Goal: Communication & Community: Answer question/provide support

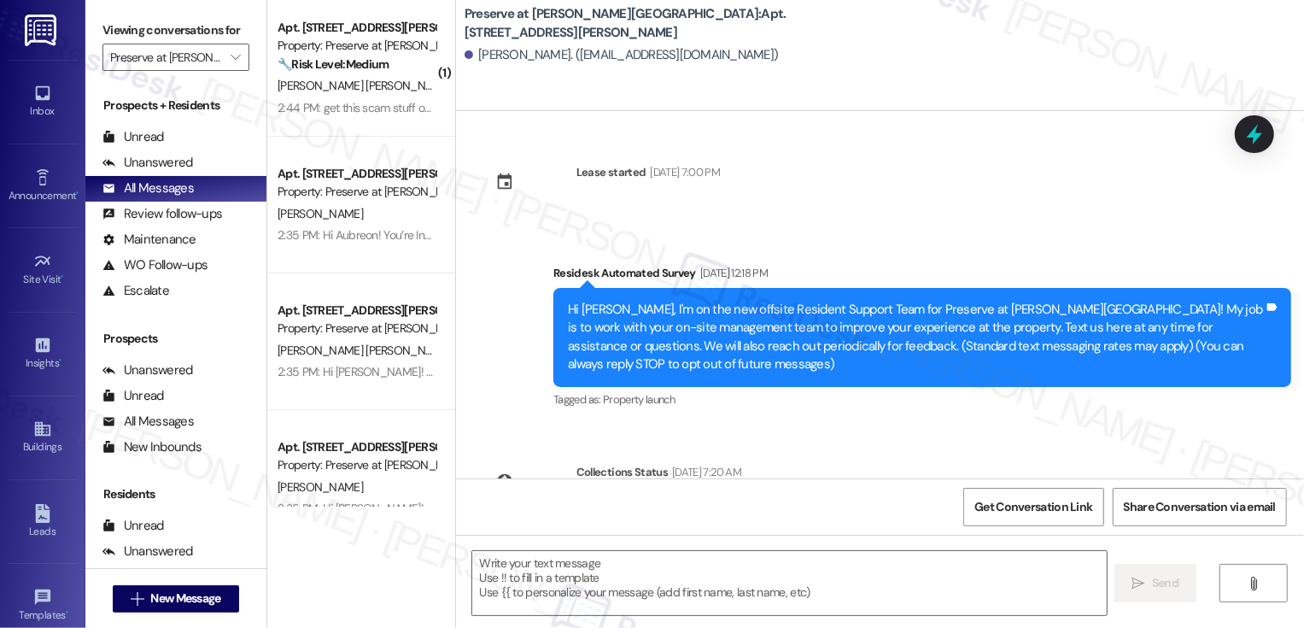
scroll to position [7636, 0]
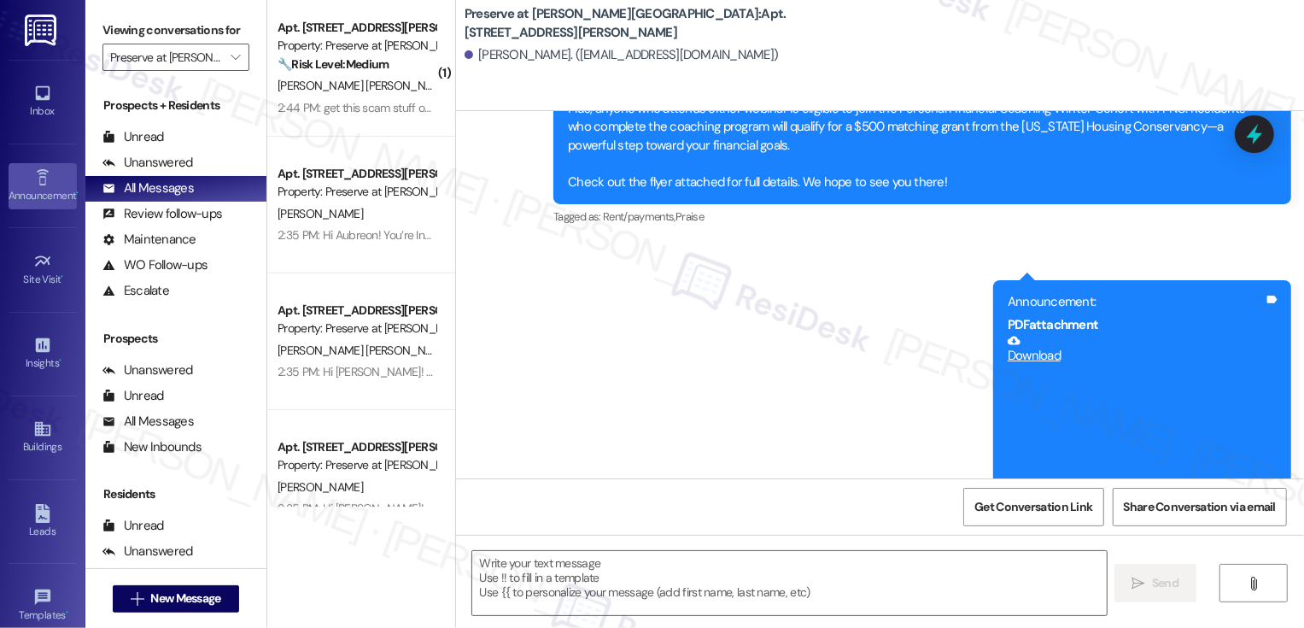
click at [33, 172] on icon at bounding box center [42, 177] width 19 height 19
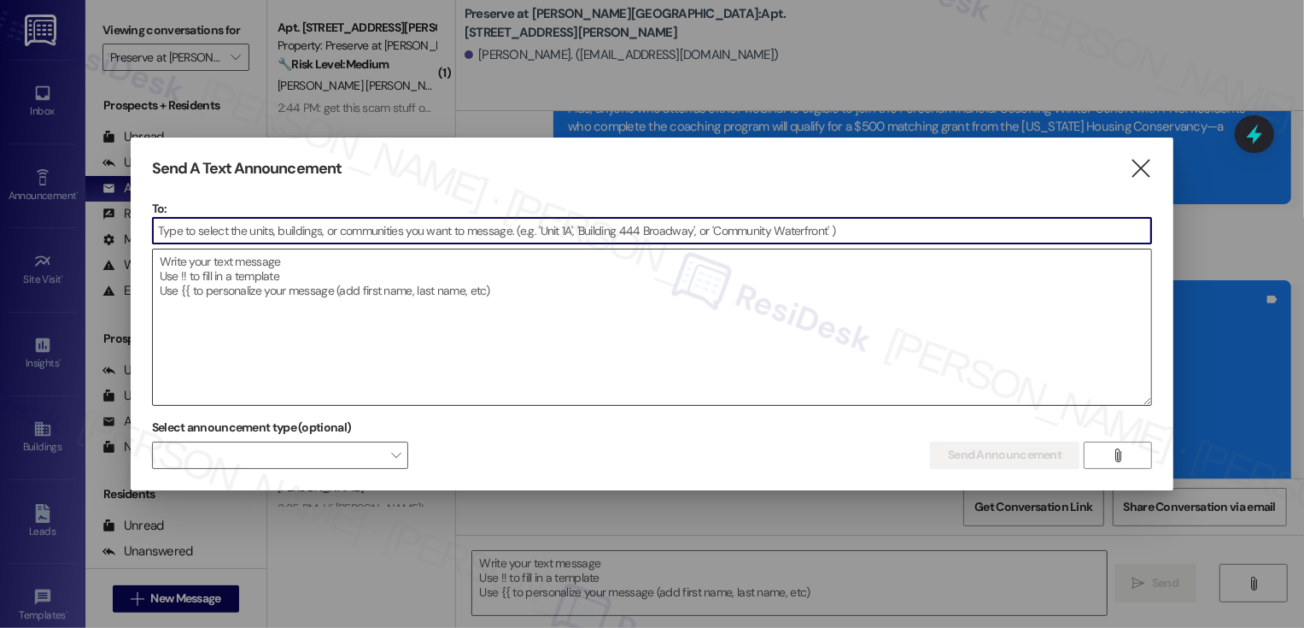
click at [226, 279] on textarea at bounding box center [652, 326] width 999 height 155
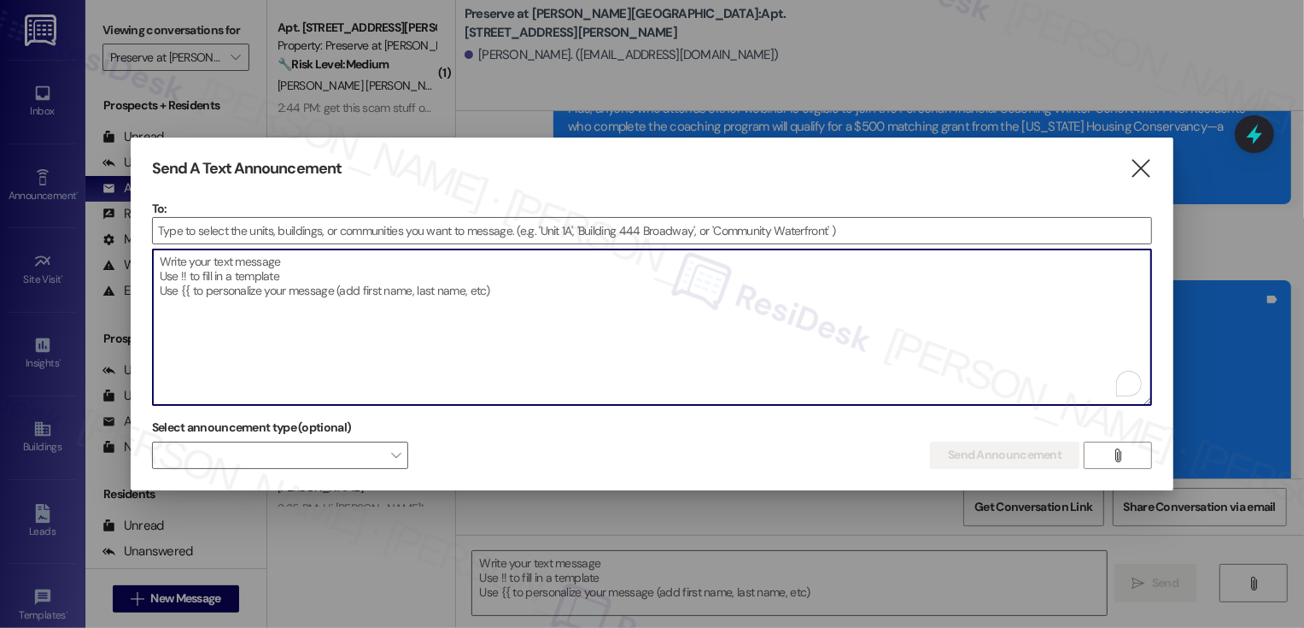
paste textarea "Hi {{first_name}}, Just a reminder—the Pool Party time has been updated to 5:30…"
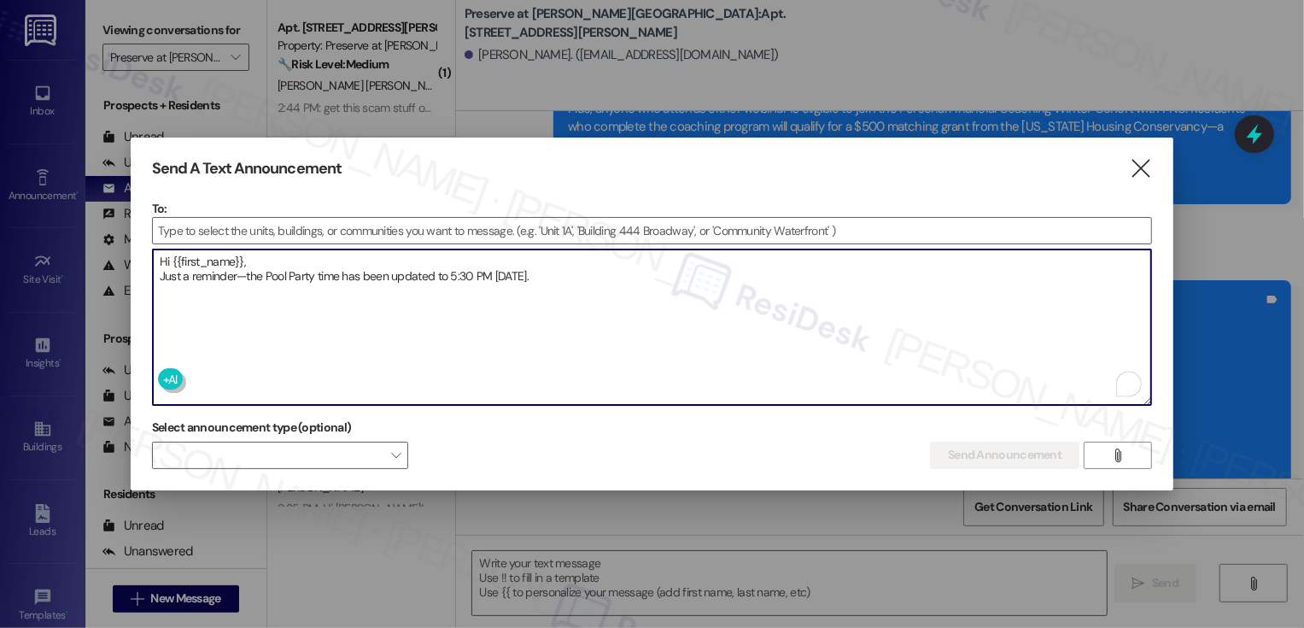
click at [243, 272] on textarea "Hi {{first_name}}, Just a reminder—the Pool Party time has been updated to 5:30…" at bounding box center [652, 326] width 999 height 155
click at [235, 280] on textarea "Hi {{first_name}}, Just a reminder- the Pool Party time has been updated to 5:3…" at bounding box center [652, 326] width 999 height 155
type textarea "Hi {{first_name}}, Just a reminder - the Pool Party time has been updated to 5:…"
click at [414, 231] on input at bounding box center [652, 231] width 999 height 26
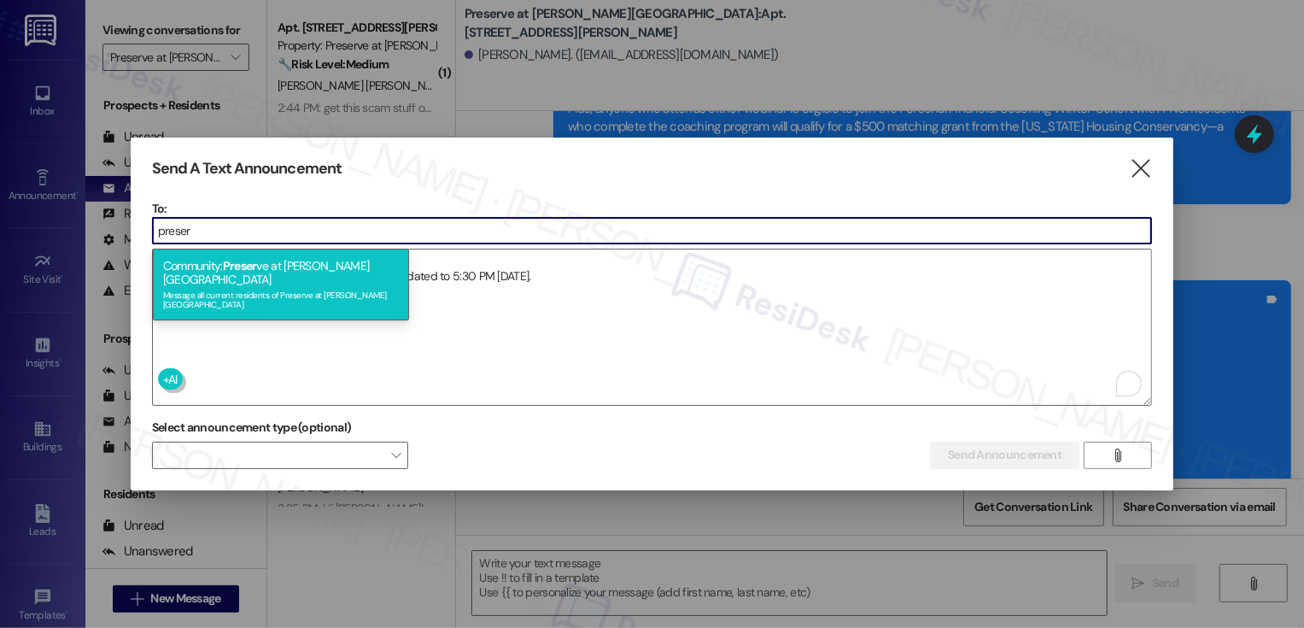
type input "preser"
click at [356, 260] on div "Community: Preser ve at [PERSON_NAME][GEOGRAPHIC_DATA] Message all current resi…" at bounding box center [281, 285] width 256 height 72
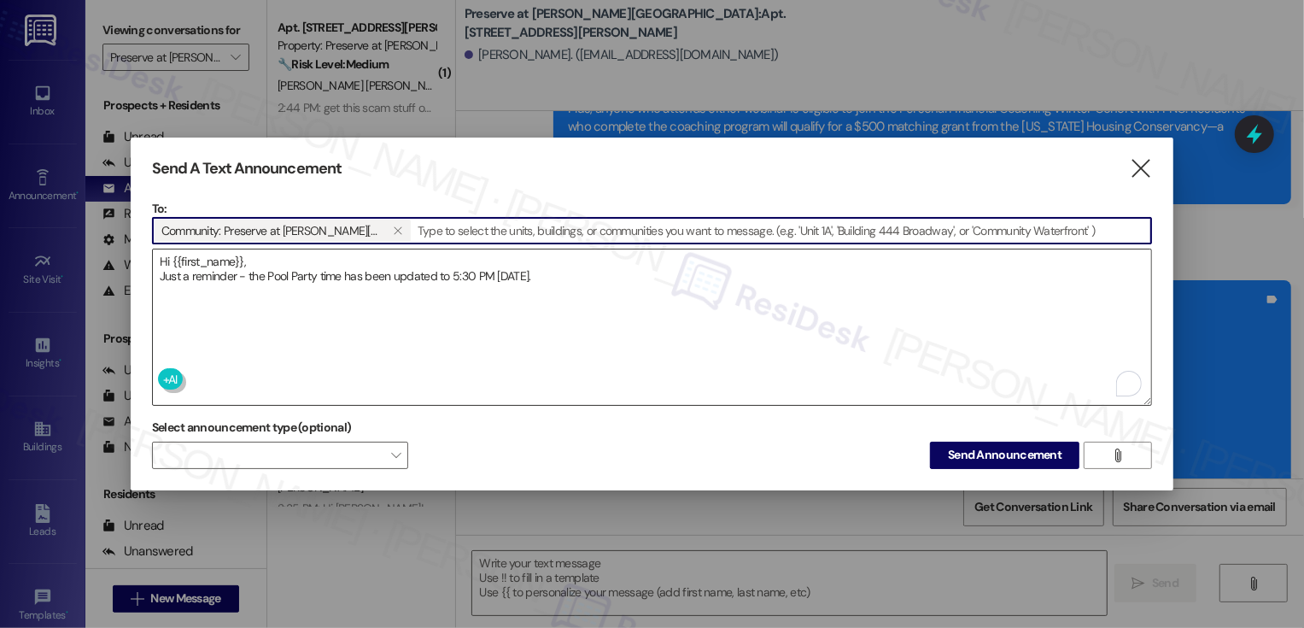
click at [360, 284] on textarea "Hi {{first_name}}, Just a reminder - the Pool Party time has been updated to 5:…" at bounding box center [652, 326] width 999 height 155
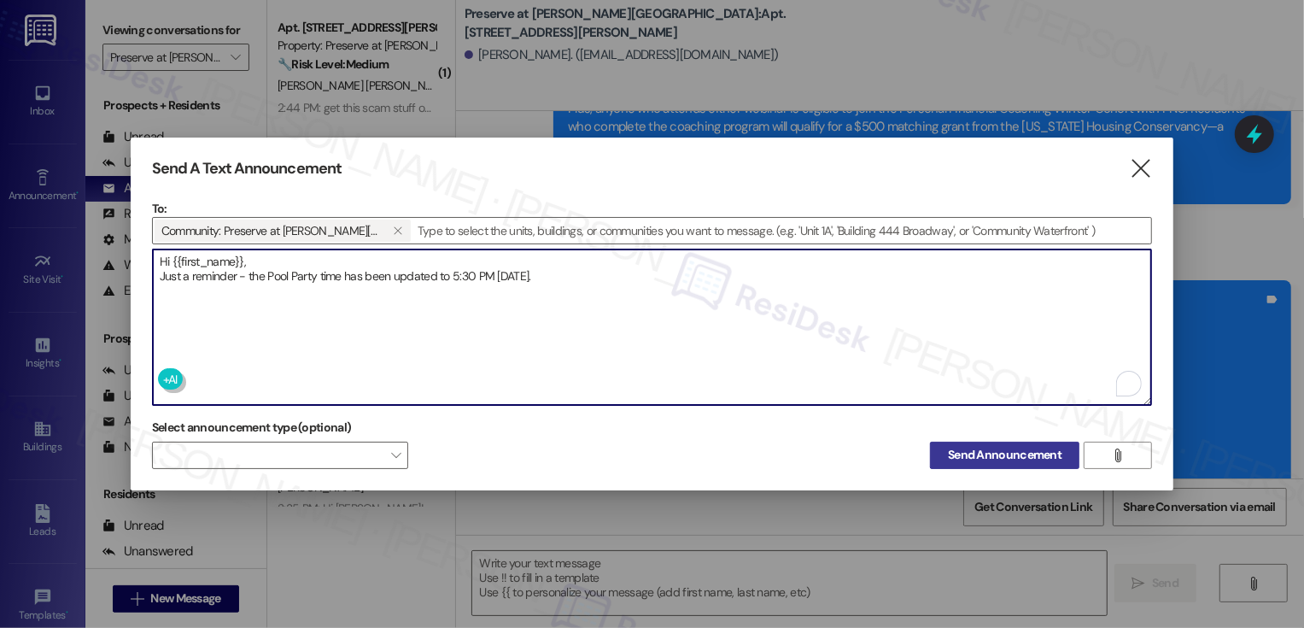
click at [966, 457] on span "Send Announcement" at bounding box center [1005, 455] width 114 height 18
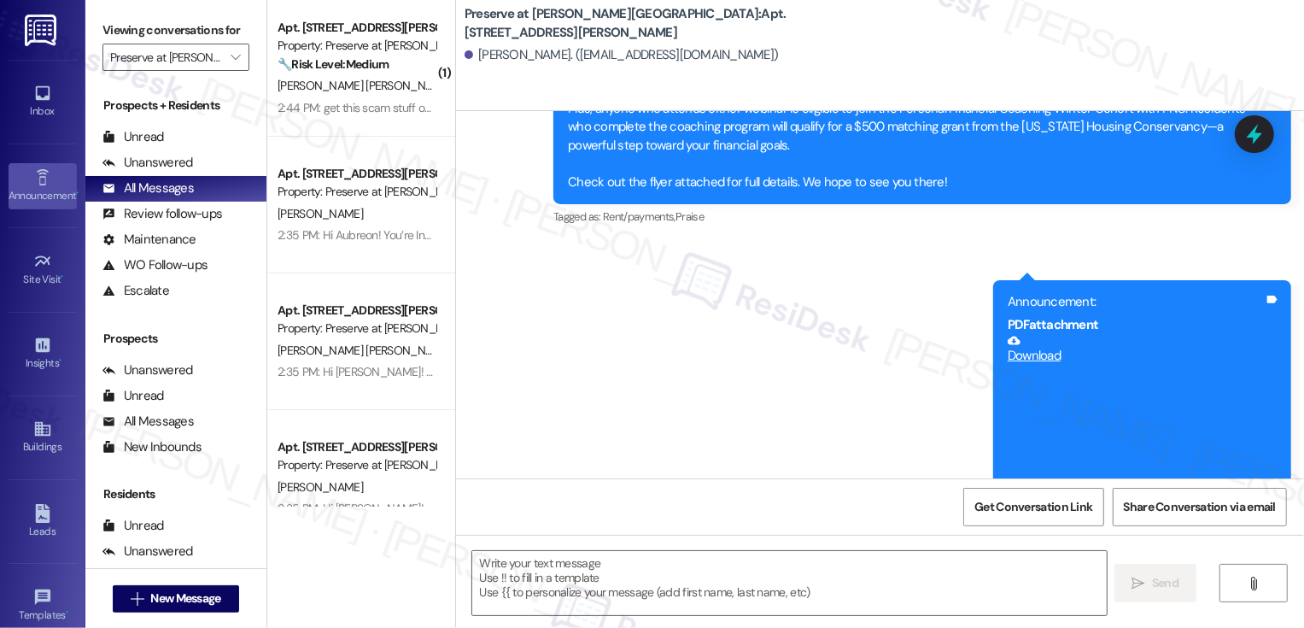
click at [44, 185] on icon at bounding box center [42, 177] width 19 height 19
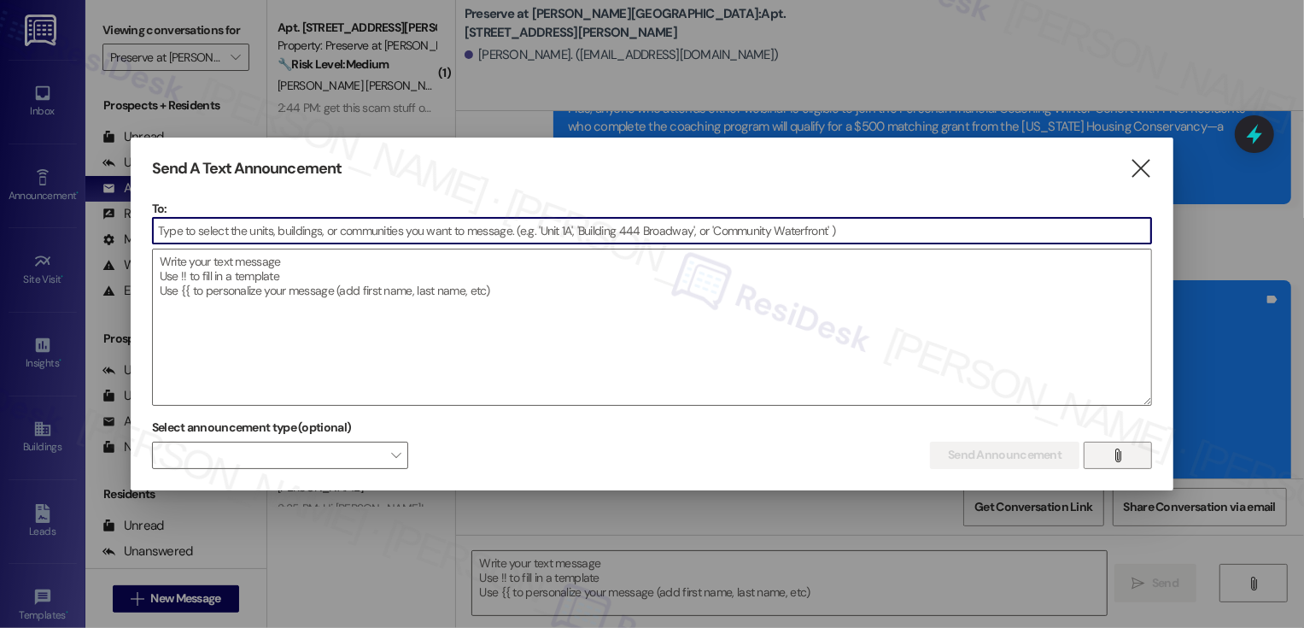
click at [1119, 456] on icon "" at bounding box center [1118, 455] width 13 height 14
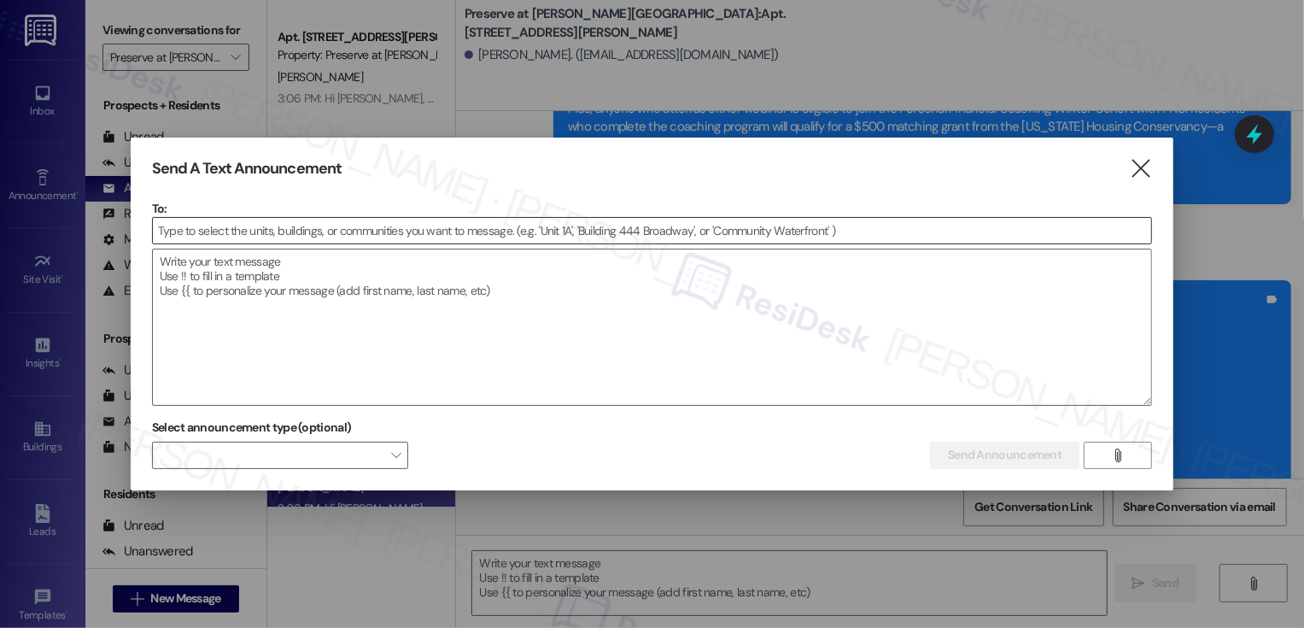
click at [373, 235] on input at bounding box center [652, 231] width 999 height 26
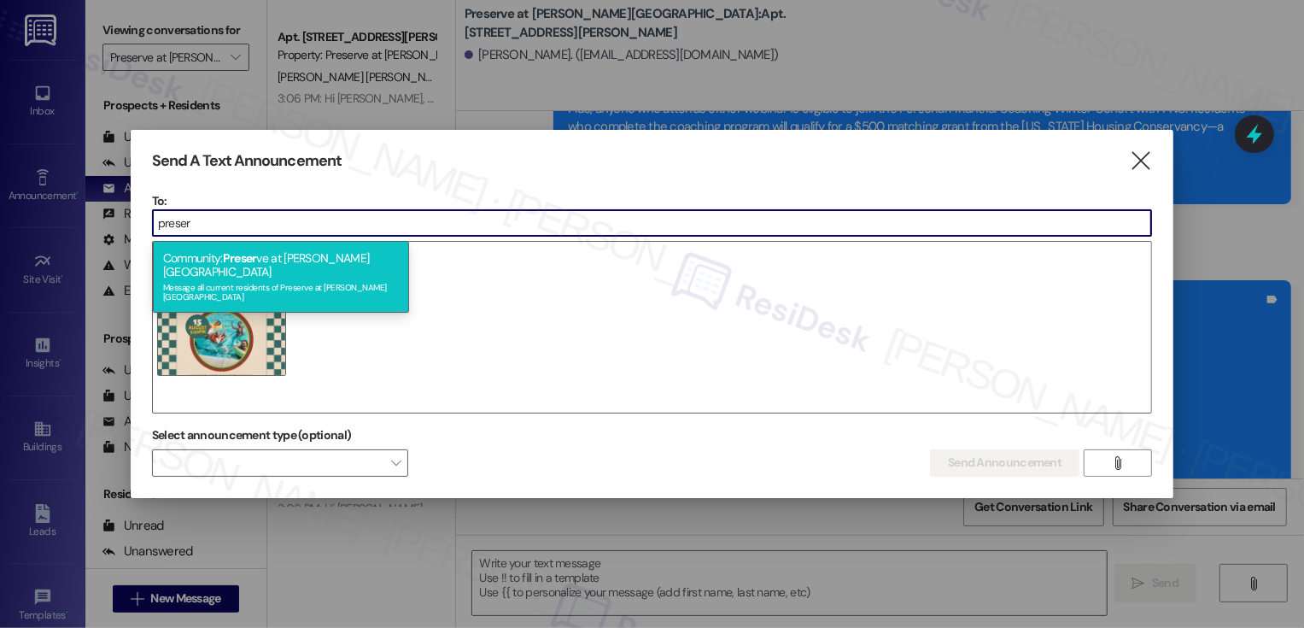
type input "preser"
click at [198, 255] on div "Community: Preser ve at [PERSON_NAME][GEOGRAPHIC_DATA] Message all current resi…" at bounding box center [281, 277] width 256 height 72
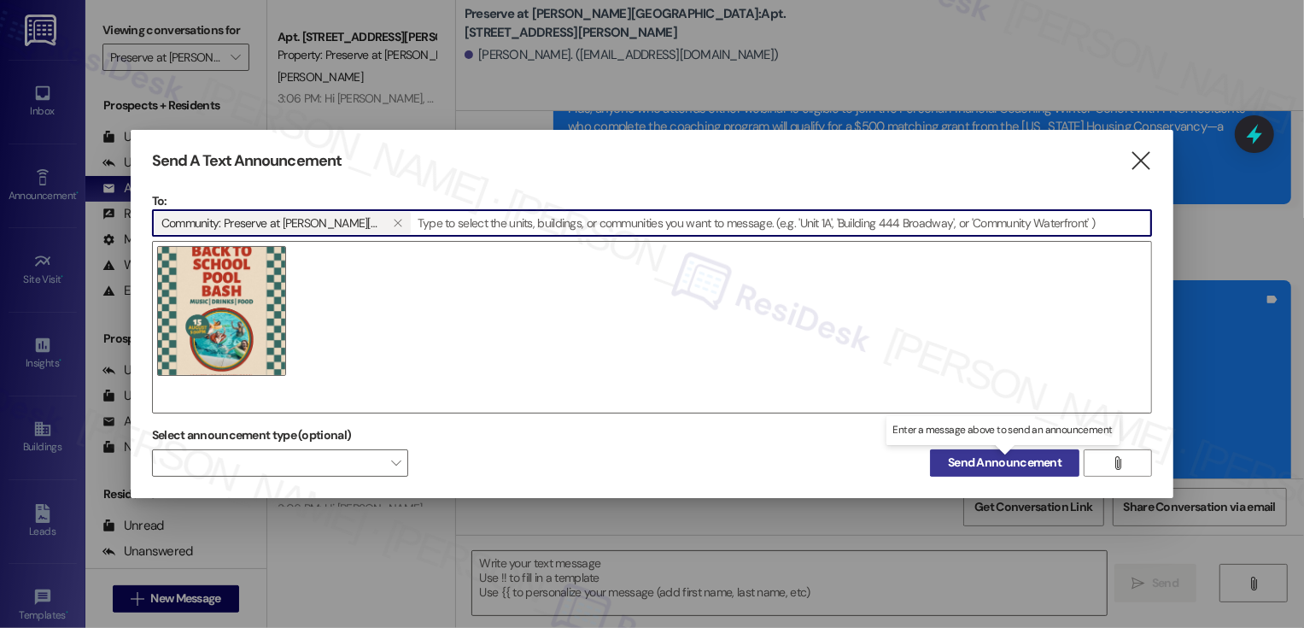
click at [1025, 462] on span "Send Announcement" at bounding box center [1005, 463] width 114 height 18
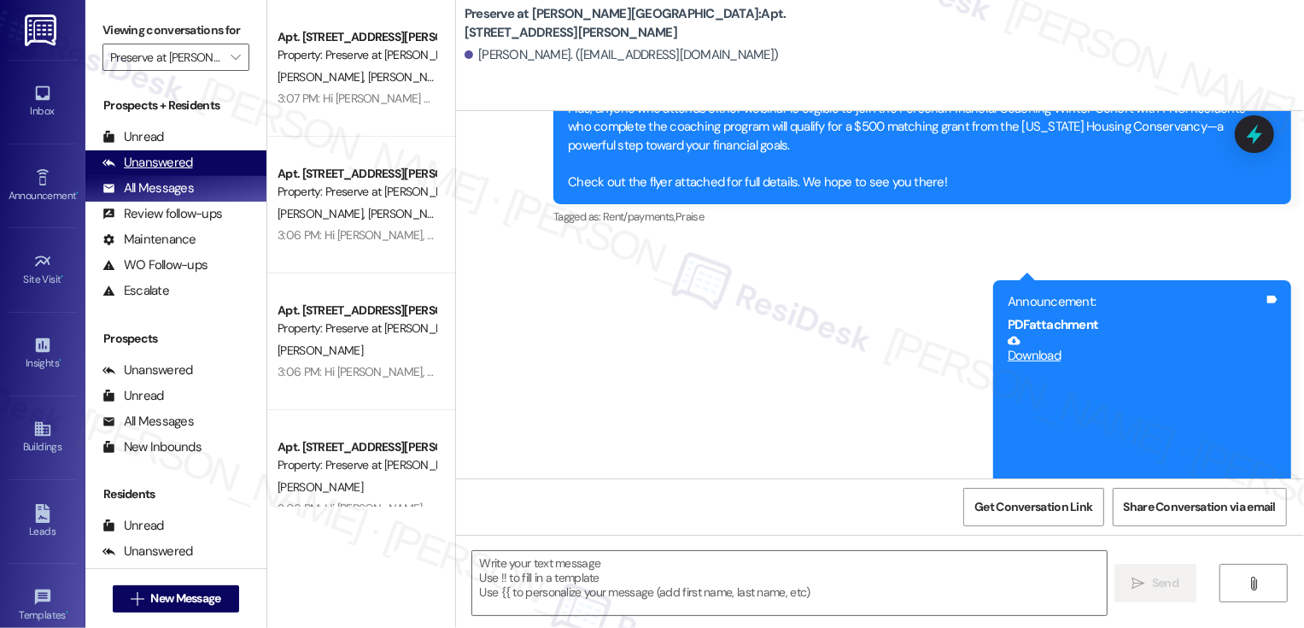
click at [212, 176] on div "Unanswered (0)" at bounding box center [175, 163] width 181 height 26
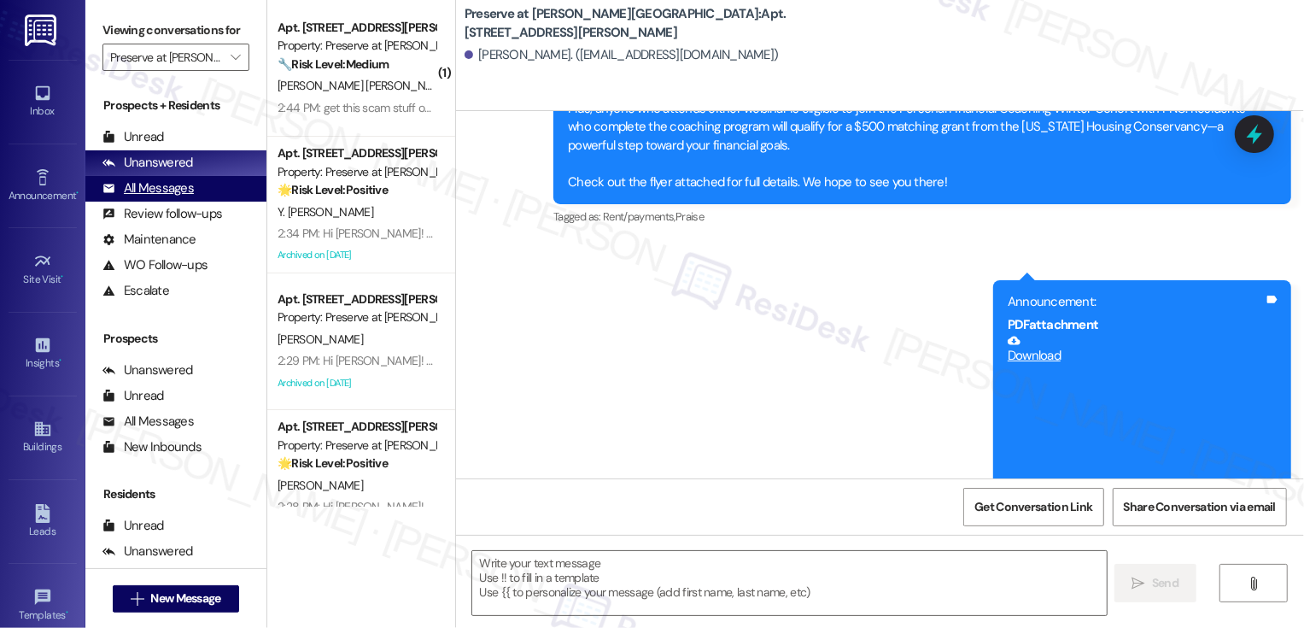
click at [207, 198] on div "All Messages (undefined)" at bounding box center [175, 189] width 181 height 26
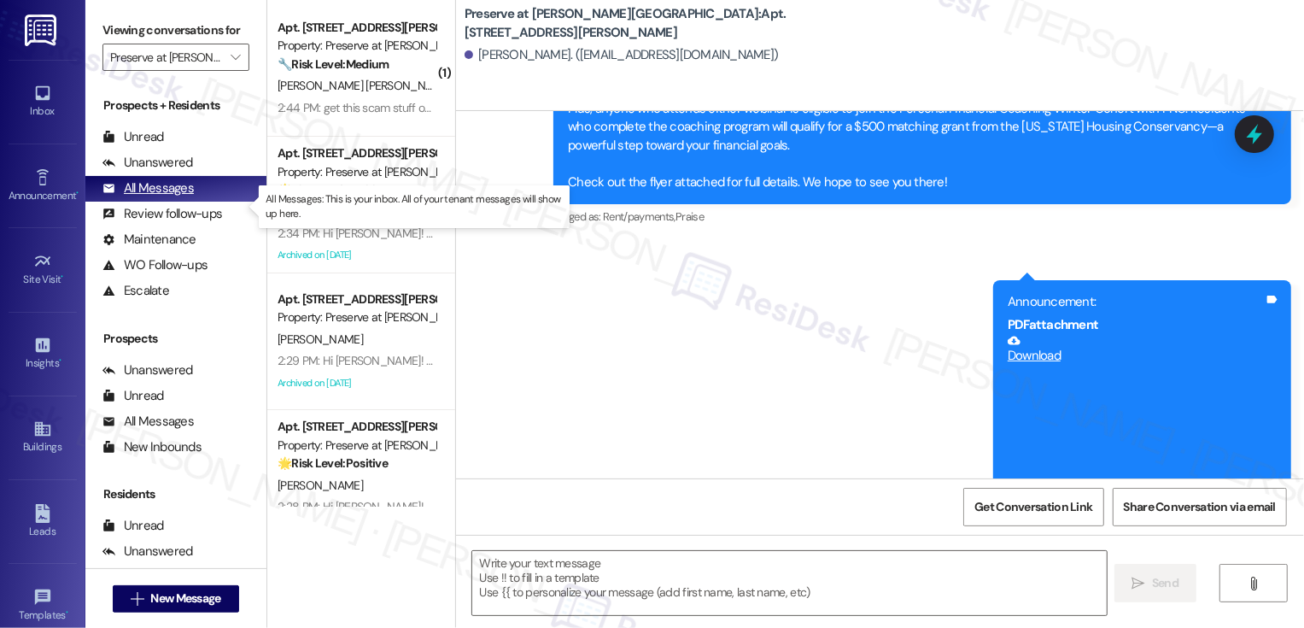
scroll to position [8136, 0]
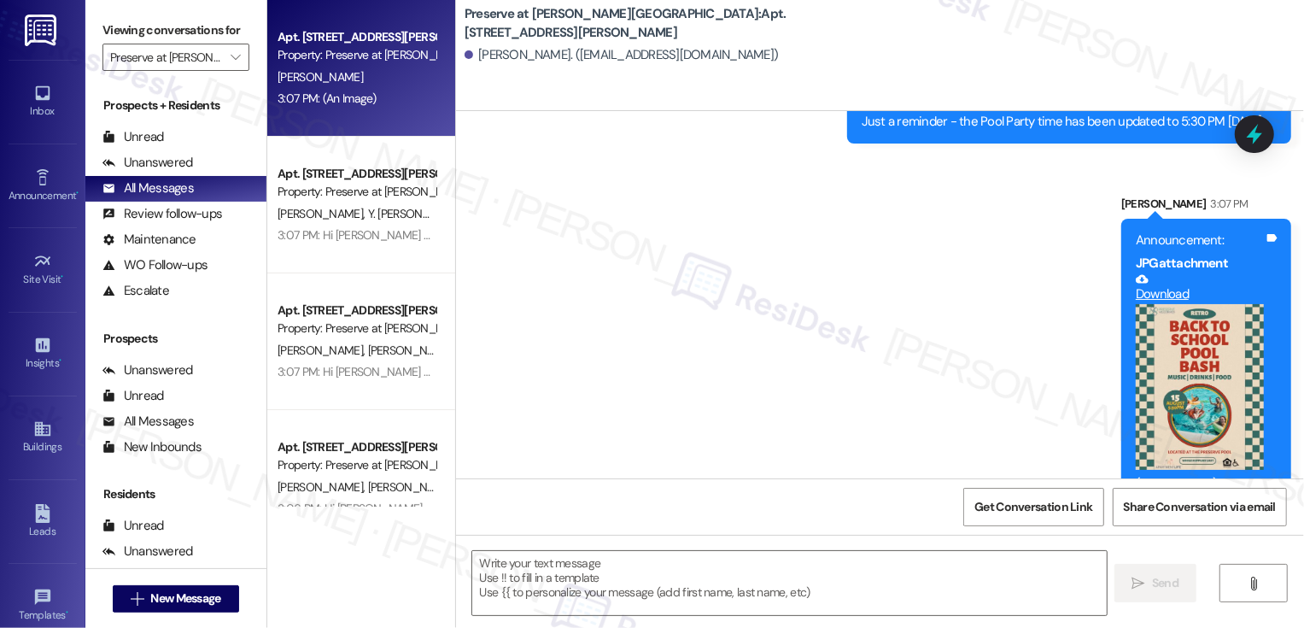
click at [336, 68] on div "[PERSON_NAME]" at bounding box center [356, 77] width 161 height 21
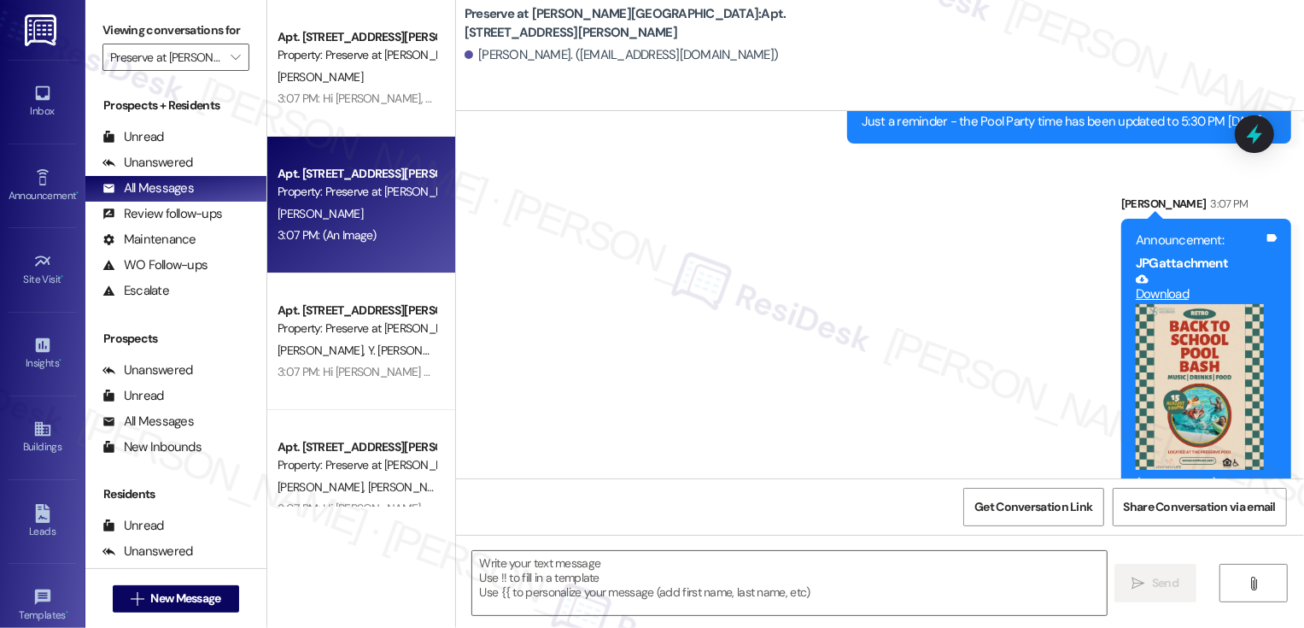
click at [336, 68] on div "[PERSON_NAME]" at bounding box center [356, 77] width 161 height 21
type textarea "Fetching suggested responses. Please feel free to read through the conversation…"
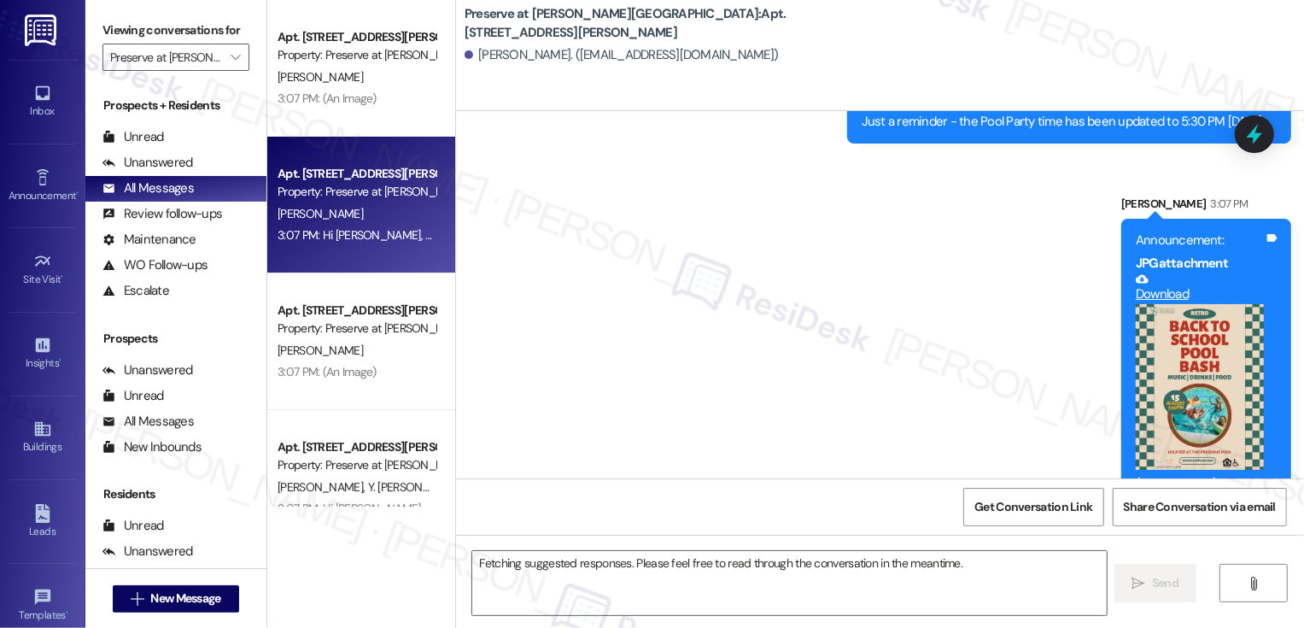
click at [353, 176] on div "Apt. [STREET_ADDRESS][PERSON_NAME]" at bounding box center [357, 174] width 158 height 18
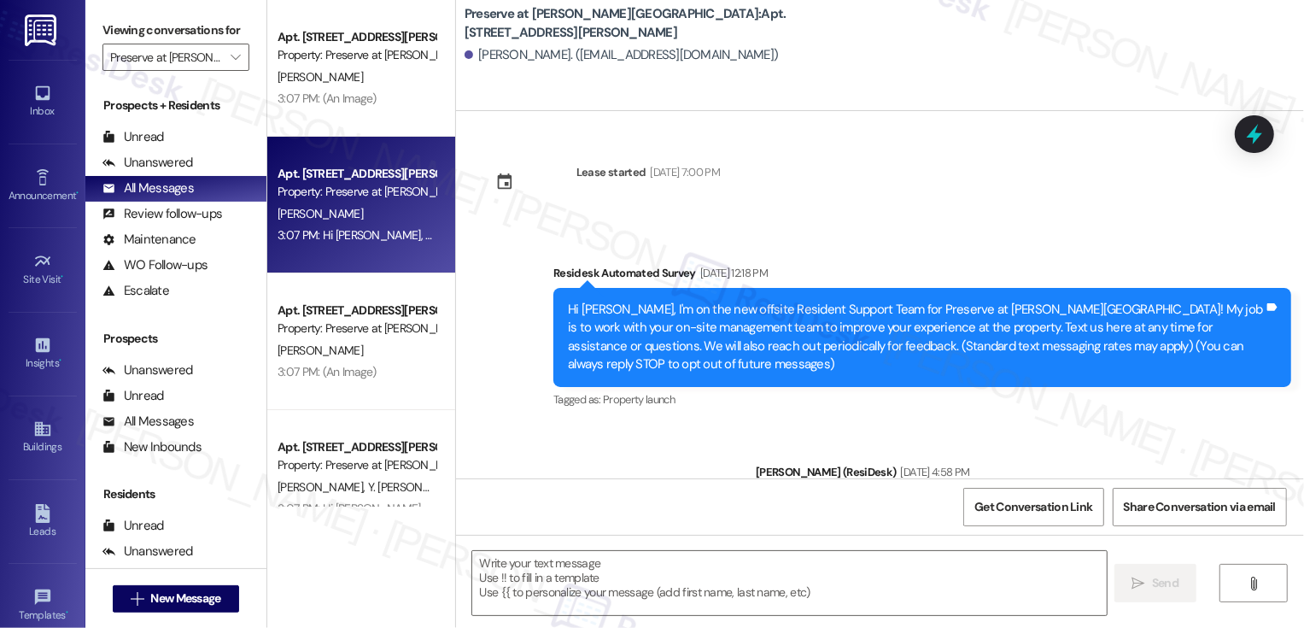
click at [350, 150] on div "Apt. [STREET_ADDRESS][PERSON_NAME] Property: Preserve at [PERSON_NAME][GEOGRAPH…" at bounding box center [361, 205] width 188 height 137
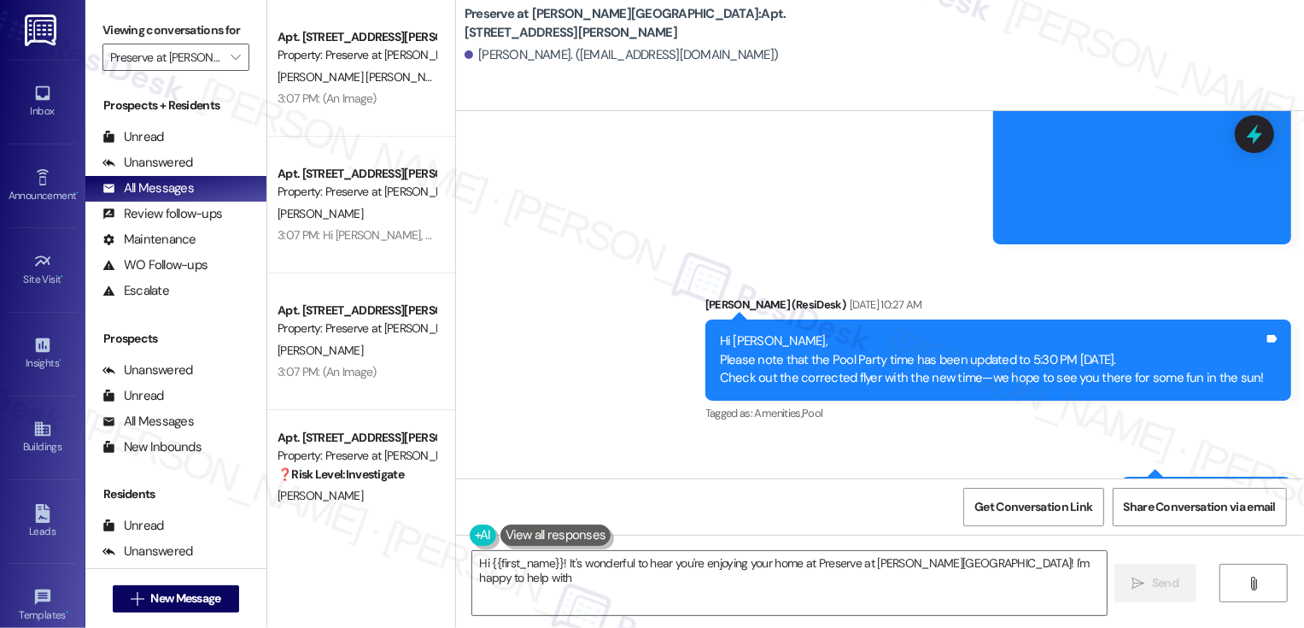
scroll to position [8768, 0]
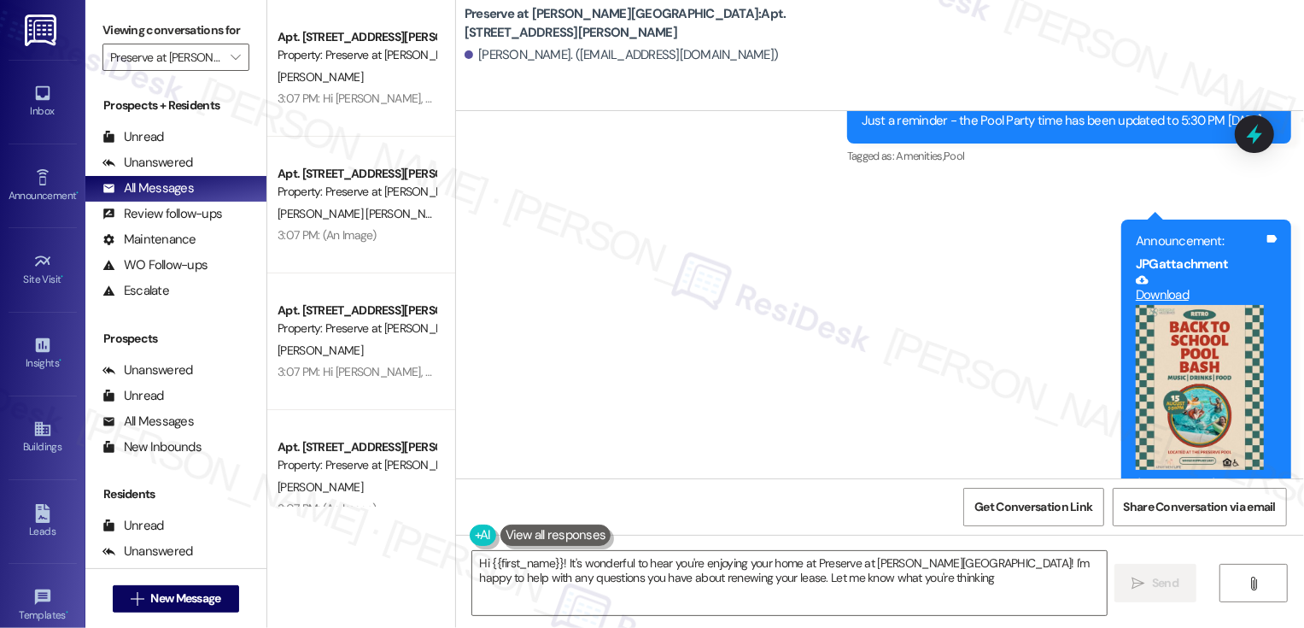
type textarea "Hi {{first_name}}! It's wonderful to hear you're enjoying your home at Preserve…"
click at [1210, 325] on button "Zoom image" at bounding box center [1200, 388] width 128 height 166
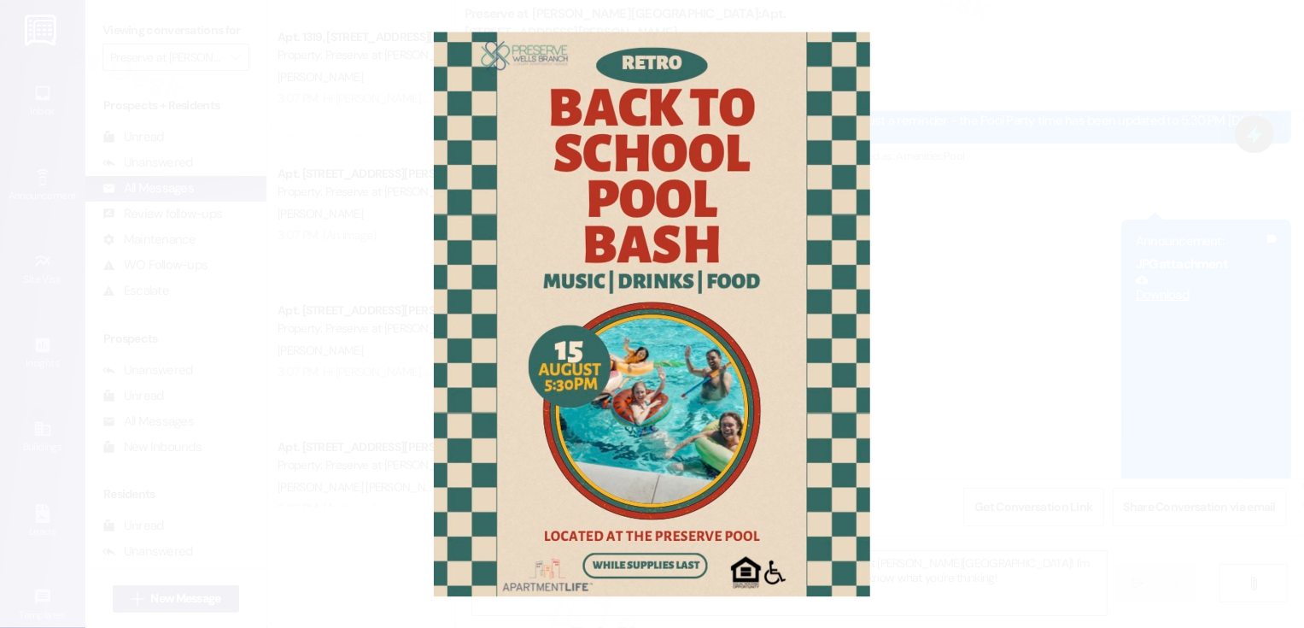
click at [1210, 325] on button "Unzoom image" at bounding box center [652, 314] width 1304 height 628
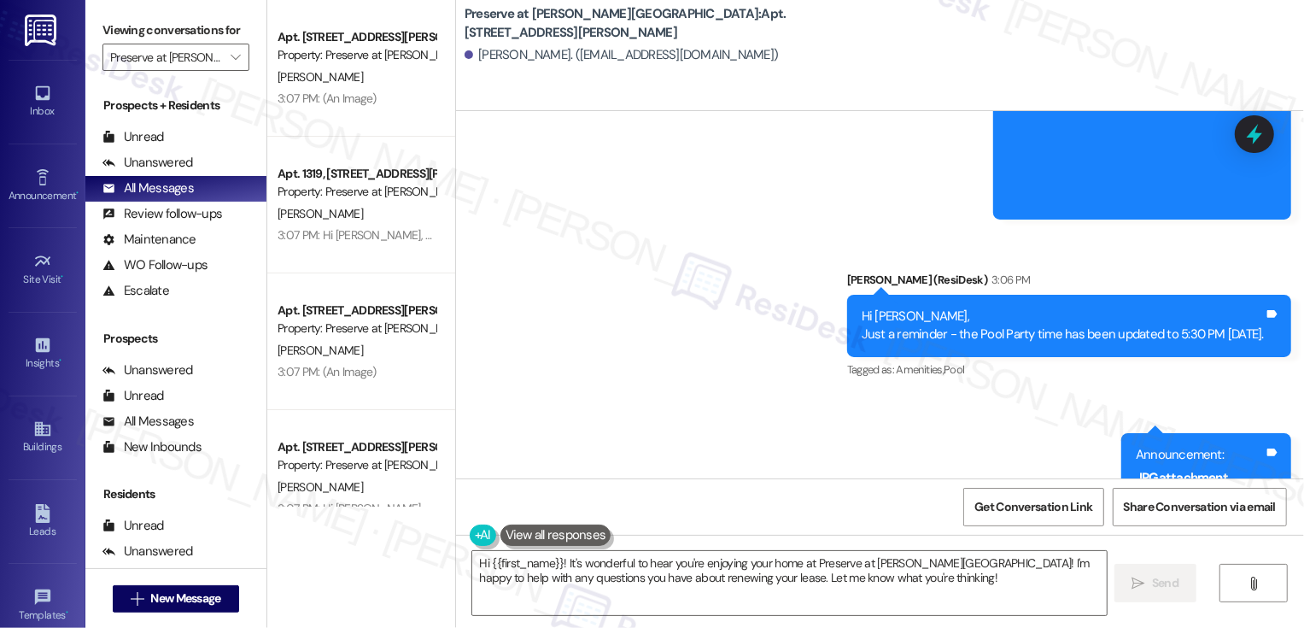
scroll to position [8555, 0]
